Goal: Transaction & Acquisition: Purchase product/service

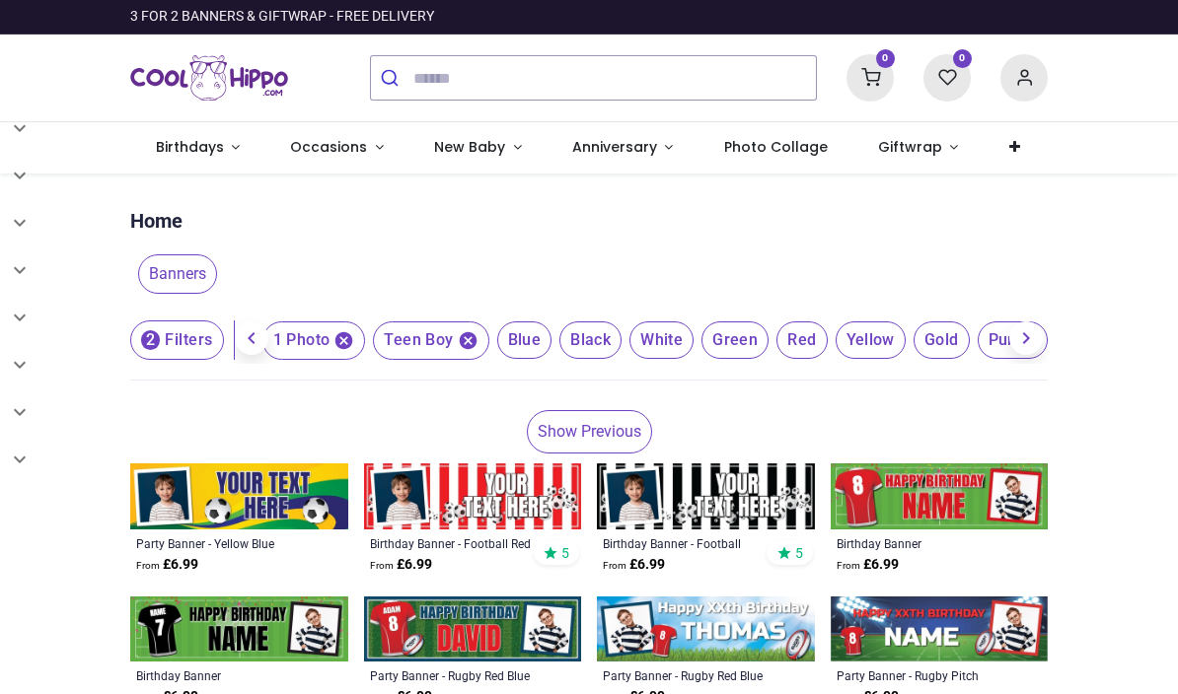
click at [215, 151] on span "Birthdays" at bounding box center [190, 147] width 68 height 20
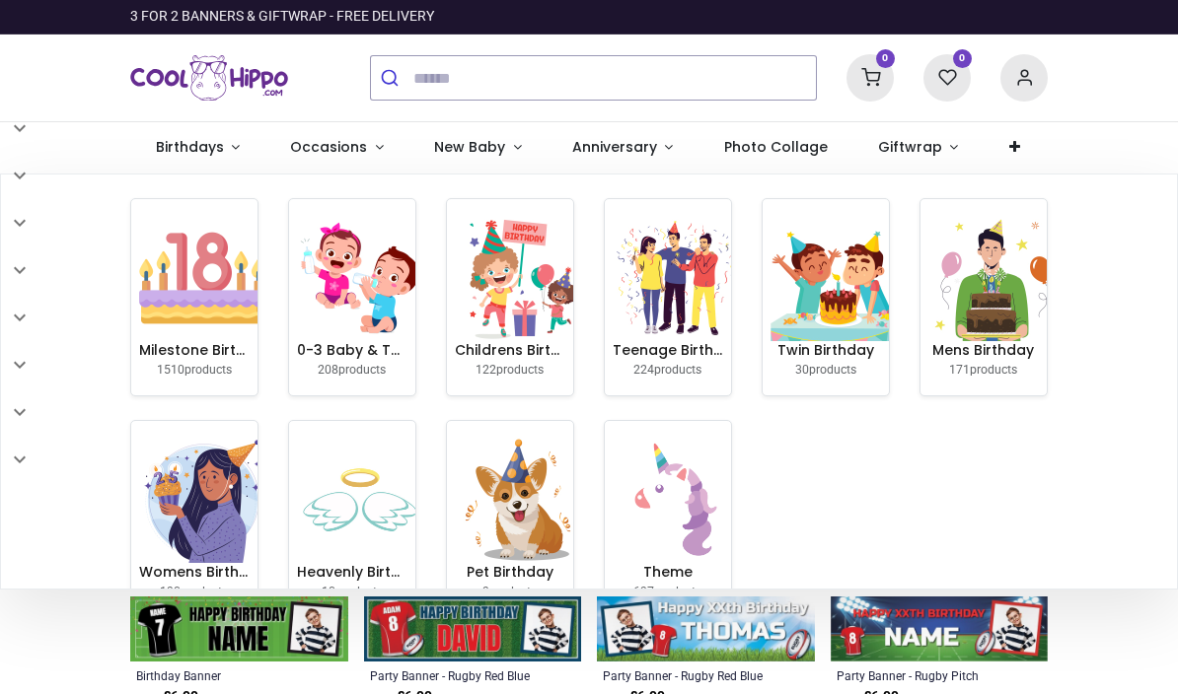
click at [987, 302] on img at bounding box center [991, 278] width 126 height 126
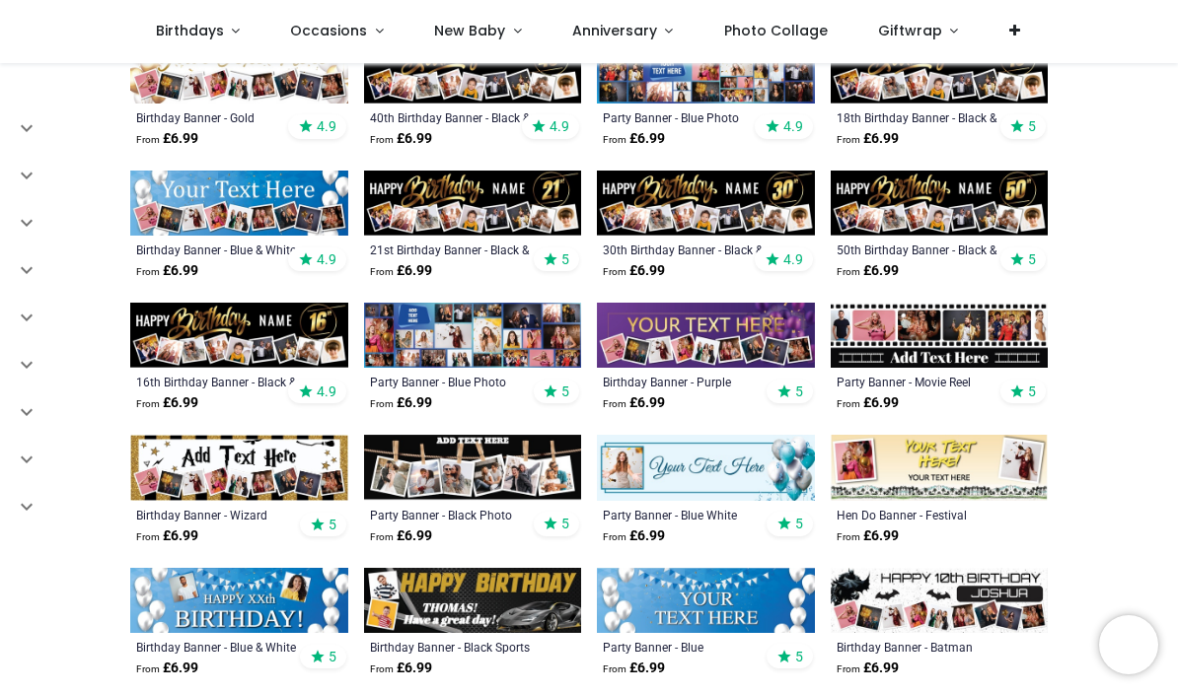
scroll to position [471, 0]
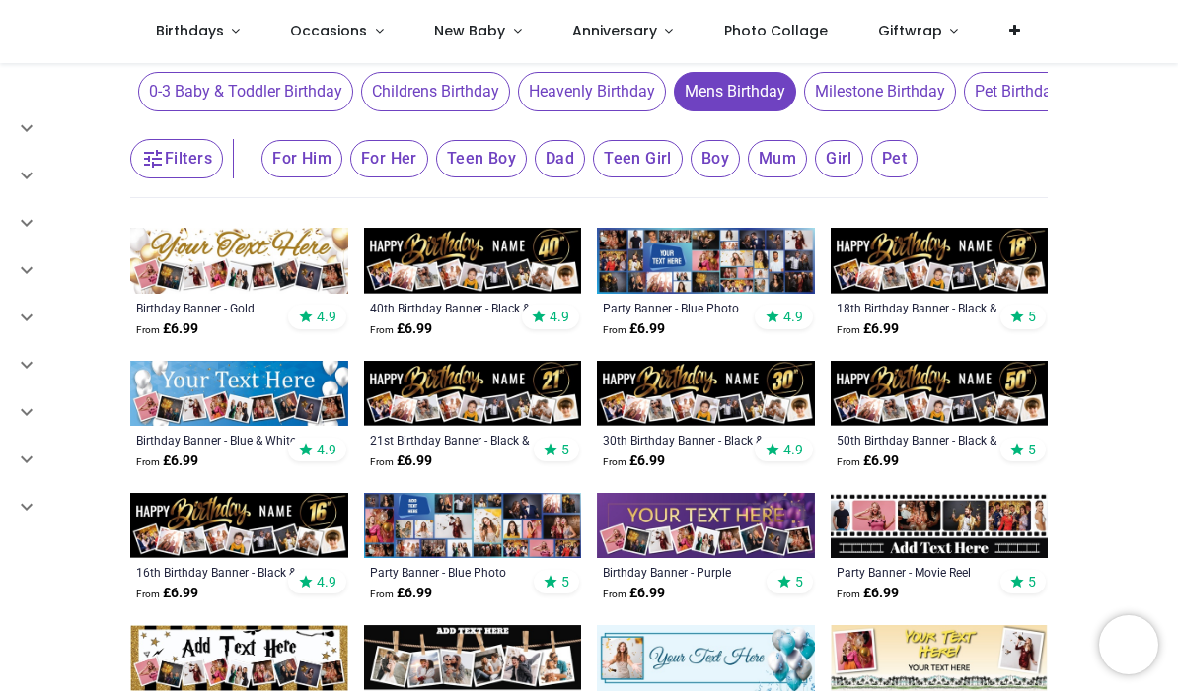
scroll to position [180, 0]
